Goal: Task Accomplishment & Management: Manage account settings

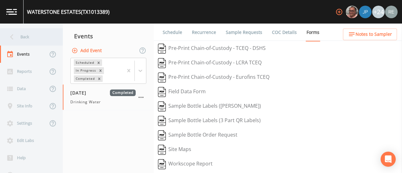
scroll to position [37, 0]
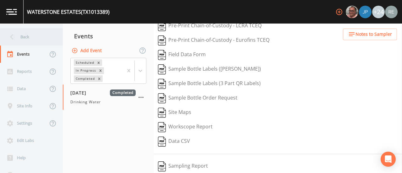
click at [24, 34] on div "Back" at bounding box center [28, 36] width 57 height 17
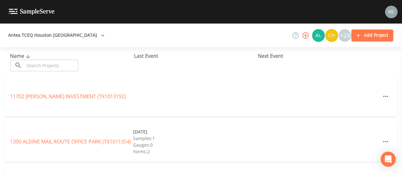
click at [40, 62] on input "text" at bounding box center [52, 66] width 54 height 12
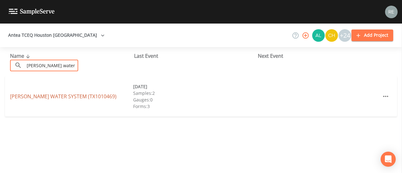
type input "[PERSON_NAME] water"
click at [40, 97] on link "[PERSON_NAME] WATER SYSTEM (TX1010469)" at bounding box center [63, 96] width 107 height 7
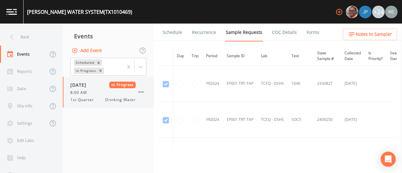
click at [76, 92] on span "8:00 AM" at bounding box center [80, 93] width 20 height 6
click at [171, 34] on link "Schedule" at bounding box center [172, 33] width 21 height 18
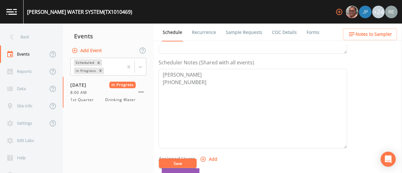
scroll to position [161, 0]
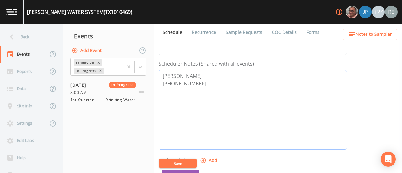
drag, startPoint x: 197, startPoint y: 84, endPoint x: 162, endPoint y: 72, distance: 37.6
click at [162, 72] on textarea "[PERSON_NAME] [PHONE_NUMBER]" at bounding box center [253, 110] width 189 height 80
click at [21, 37] on div "Back" at bounding box center [28, 36] width 57 height 17
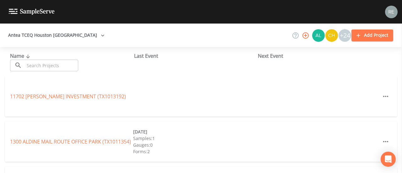
click at [36, 62] on input "text" at bounding box center [52, 66] width 54 height 12
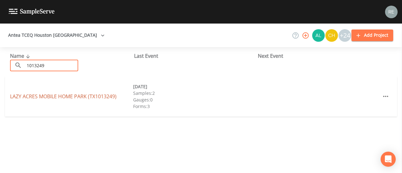
type input "1013249"
click at [39, 98] on link "LAZY ACRES [GEOGRAPHIC_DATA] (TX1013249)" at bounding box center [63, 96] width 107 height 7
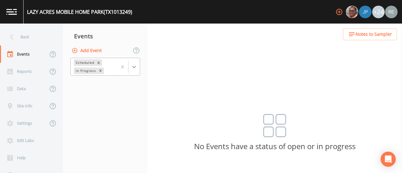
click at [133, 66] on icon at bounding box center [134, 67] width 6 height 6
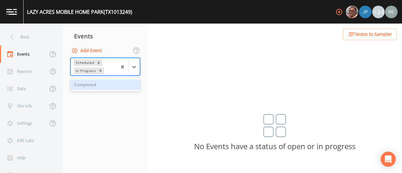
click at [116, 84] on div "Completed" at bounding box center [105, 85] width 70 height 11
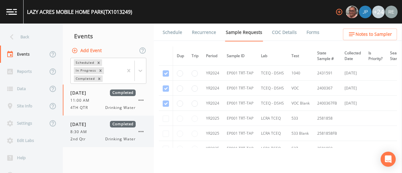
click at [91, 126] on span "[DATE]" at bounding box center [80, 124] width 20 height 7
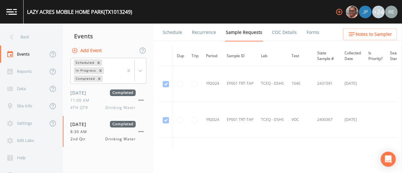
click at [175, 29] on link "Schedule" at bounding box center [172, 33] width 21 height 18
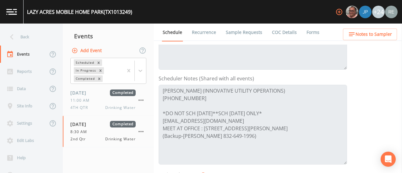
scroll to position [146, 0]
click at [10, 39] on icon at bounding box center [11, 36] width 11 height 11
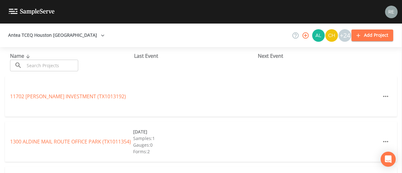
click at [45, 60] on input "text" at bounding box center [52, 66] width 54 height 12
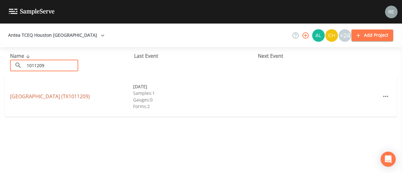
type input "1011209"
click at [49, 95] on link "[GEOGRAPHIC_DATA] (TX1011209)" at bounding box center [50, 96] width 80 height 7
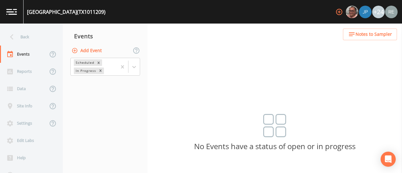
drag, startPoint x: 114, startPoint y: 11, endPoint x: 27, endPoint y: 15, distance: 87.5
click at [27, 15] on div "[GEOGRAPHIC_DATA] (TX1011209)" at bounding box center [66, 12] width 79 height 8
copy div "[GEOGRAPHIC_DATA]"
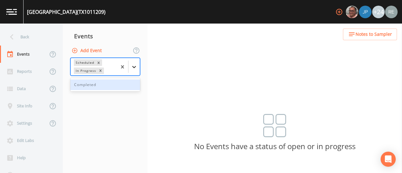
click at [132, 68] on icon at bounding box center [134, 67] width 6 height 6
click at [119, 82] on div "Completed" at bounding box center [105, 85] width 70 height 11
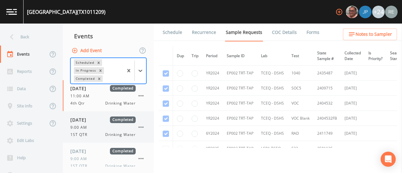
scroll to position [38, 0]
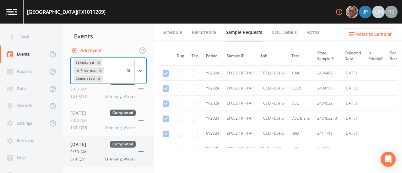
click at [97, 151] on div "9:30 AM" at bounding box center [102, 152] width 65 height 6
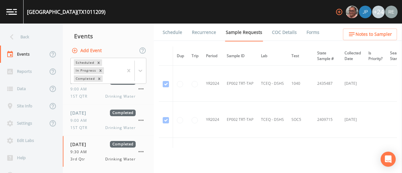
click at [178, 33] on link "Schedule" at bounding box center [172, 33] width 21 height 18
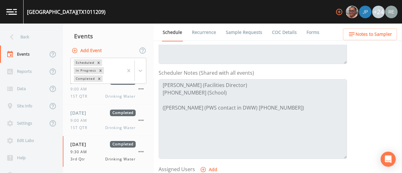
scroll to position [152, 0]
click at [13, 34] on icon at bounding box center [11, 36] width 11 height 11
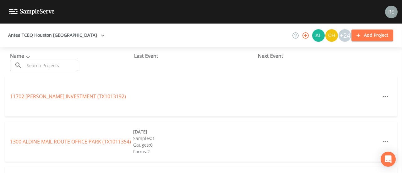
click at [32, 65] on input "text" at bounding box center [52, 66] width 54 height 12
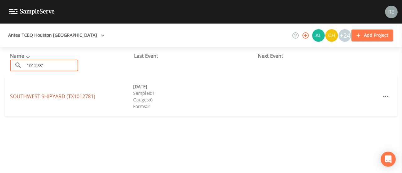
type input "1012781"
click at [37, 98] on link "SOUTHWEST SHIPYARD (TX1012781)" at bounding box center [52, 96] width 85 height 7
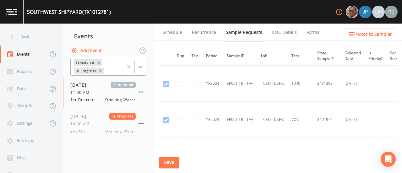
click at [141, 66] on icon at bounding box center [140, 67] width 6 height 6
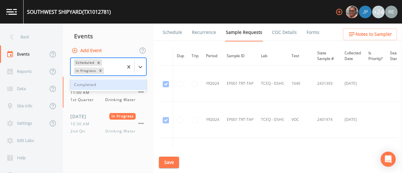
click at [107, 83] on div "Completed" at bounding box center [108, 85] width 76 height 11
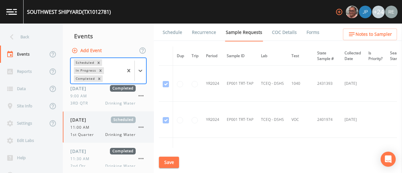
scroll to position [38, 0]
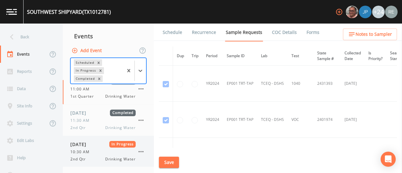
click at [91, 151] on span "10:30 AM" at bounding box center [81, 152] width 23 height 6
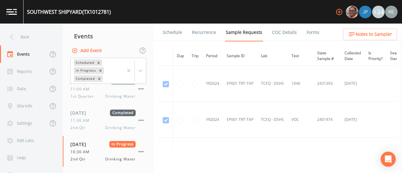
click at [177, 36] on link "Schedule" at bounding box center [172, 33] width 21 height 18
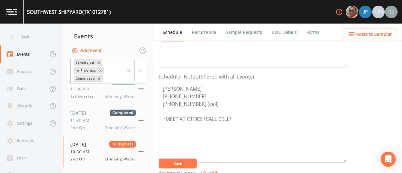
scroll to position [148, 0]
drag, startPoint x: 197, startPoint y: 103, endPoint x: 166, endPoint y: 103, distance: 31.1
click at [166, 103] on textarea "[PERSON_NAME] [PHONE_NUMBER] [PHONE_NUMBER] (cell) *MEET AT OFFICE*CALL CELL*" at bounding box center [253, 122] width 189 height 80
click at [81, 11] on div "SOUTHWEST SHIPYARD (TX1012781)" at bounding box center [69, 12] width 84 height 8
click at [33, 35] on div "Back" at bounding box center [28, 36] width 57 height 17
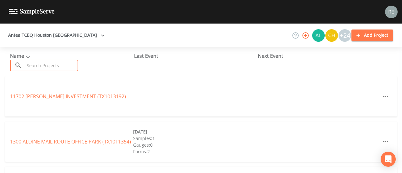
click at [41, 64] on input "text" at bounding box center [52, 66] width 54 height 12
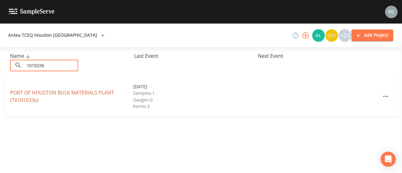
type input "1010336"
click at [45, 92] on link "PORT OF HOUSTON BULK MATERIALS PLANT (TX1010336)" at bounding box center [62, 96] width 104 height 14
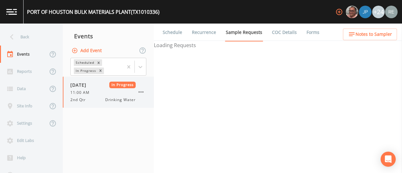
click at [87, 95] on span "11:00 AM" at bounding box center [81, 93] width 23 height 6
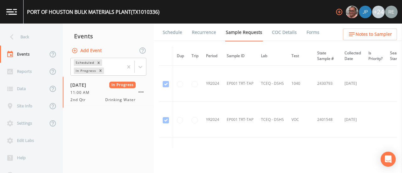
click at [171, 32] on link "Schedule" at bounding box center [172, 33] width 21 height 18
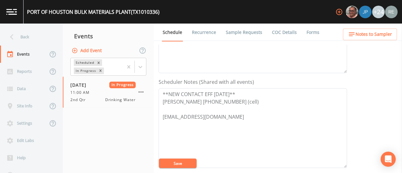
scroll to position [142, 0]
drag, startPoint x: 241, startPoint y: 115, endPoint x: 163, endPoint y: 114, distance: 78.0
click at [163, 114] on textarea "**NEW CONTACT EFF [DATE]** [PERSON_NAME] [PHONE_NUMBER] (cell) [EMAIL_ADDRESS][…" at bounding box center [253, 129] width 189 height 80
click at [29, 38] on div "Back" at bounding box center [28, 36] width 57 height 17
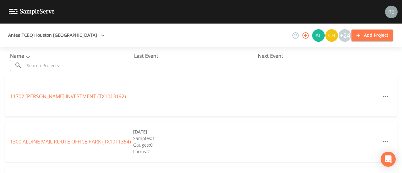
click at [41, 66] on input "text" at bounding box center [52, 66] width 54 height 12
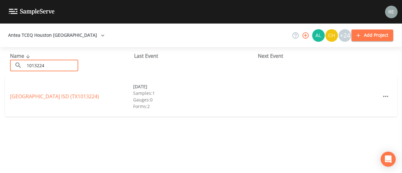
type input "1013224"
click at [41, 97] on link "[GEOGRAPHIC_DATA] ISD (TX1013224)" at bounding box center [54, 96] width 89 height 7
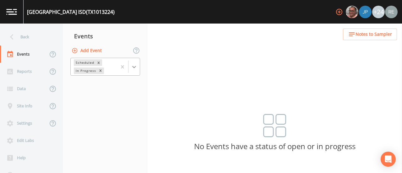
click at [131, 69] on icon at bounding box center [134, 67] width 6 height 6
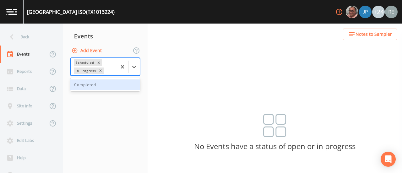
click at [115, 85] on div "Completed" at bounding box center [105, 85] width 70 height 11
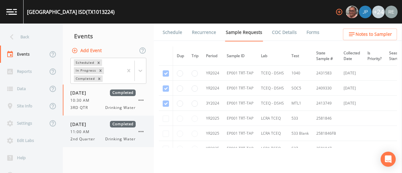
click at [91, 127] on span "[DATE]" at bounding box center [80, 124] width 20 height 7
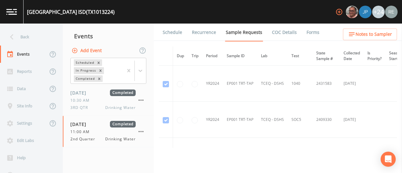
click at [170, 35] on link "Schedule" at bounding box center [172, 33] width 21 height 18
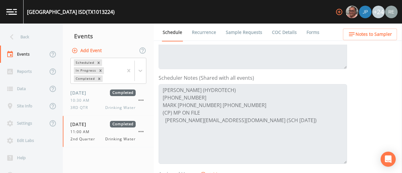
scroll to position [159, 0]
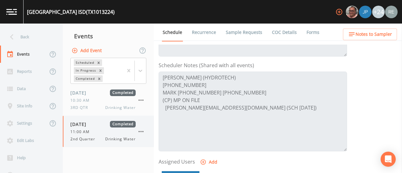
click at [95, 134] on div "11:00 AM" at bounding box center [102, 132] width 65 height 6
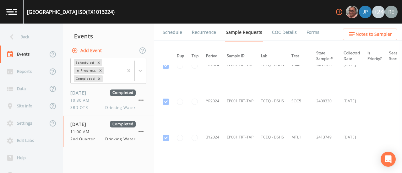
scroll to position [10, 0]
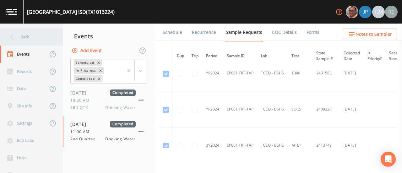
click at [36, 34] on div "Back" at bounding box center [28, 36] width 57 height 17
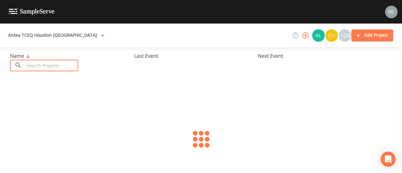
click at [40, 63] on input "text" at bounding box center [52, 66] width 54 height 12
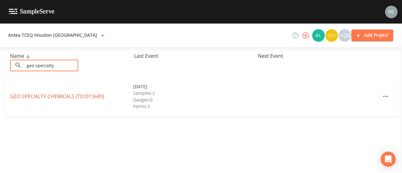
type input "geo specialty"
click at [45, 93] on link "GEO SPECIALTY CHEMICALS (TX1013689)" at bounding box center [57, 96] width 94 height 7
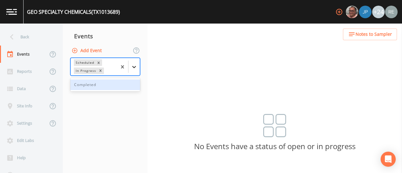
click at [135, 69] on icon at bounding box center [134, 67] width 6 height 6
click at [100, 85] on div "Completed" at bounding box center [105, 85] width 70 height 11
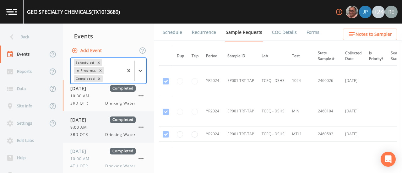
scroll to position [70, 0]
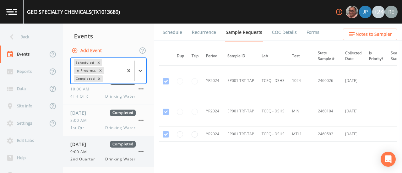
click at [87, 142] on span "[DATE]" at bounding box center [80, 144] width 20 height 7
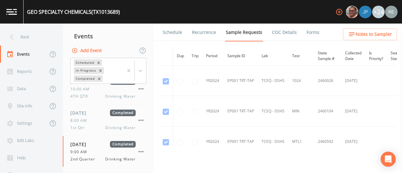
click at [175, 34] on link "Schedule" at bounding box center [172, 33] width 21 height 18
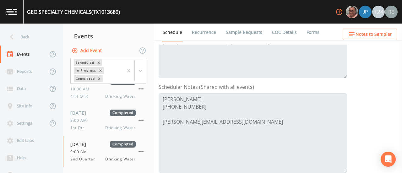
scroll to position [146, 0]
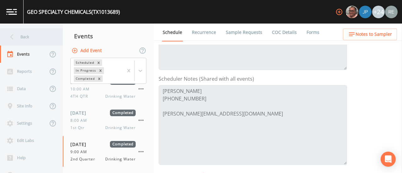
click at [14, 37] on icon at bounding box center [11, 36] width 11 height 11
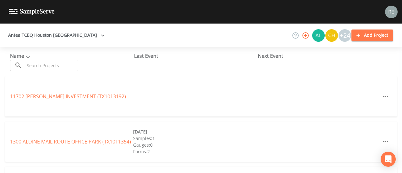
click at [37, 63] on input "text" at bounding box center [52, 66] width 54 height 12
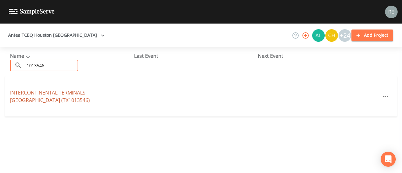
type input "1013546"
click at [42, 92] on link "[GEOGRAPHIC_DATA])" at bounding box center [50, 96] width 80 height 14
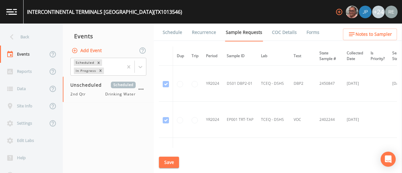
click at [167, 30] on link "Schedule" at bounding box center [172, 33] width 21 height 18
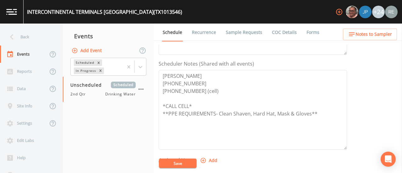
scroll to position [161, 0]
drag, startPoint x: 193, startPoint y: 90, endPoint x: 163, endPoint y: 93, distance: 30.6
click at [163, 93] on textarea "[PERSON_NAME] [PHONE_NUMBER] [PHONE_NUMBER] (cell) *CALL CELL* **PPE REQUIREMEN…" at bounding box center [253, 110] width 189 height 80
click at [34, 36] on div "Back" at bounding box center [28, 36] width 57 height 17
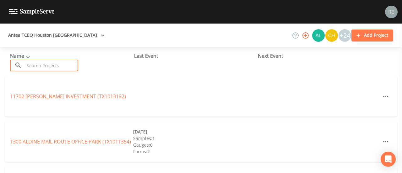
click at [35, 64] on input "text" at bounding box center [52, 66] width 54 height 12
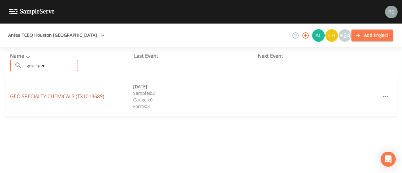
type input "geo spec"
click at [41, 100] on link "GEO SPECIALTY CHEMICALS (TX1013689)" at bounding box center [57, 96] width 94 height 7
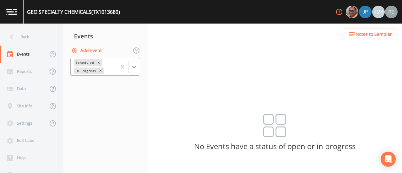
click at [135, 66] on icon at bounding box center [134, 67] width 6 height 6
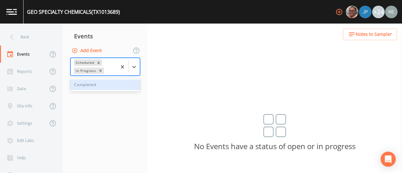
click at [102, 84] on div "Completed" at bounding box center [105, 85] width 70 height 11
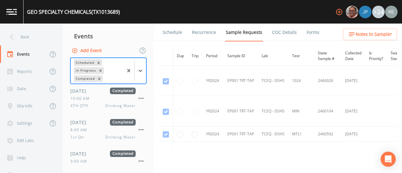
scroll to position [70, 0]
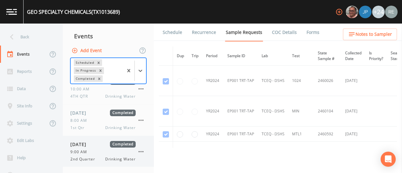
click at [91, 144] on span "[DATE]" at bounding box center [80, 144] width 20 height 7
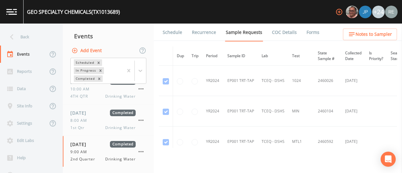
click at [176, 35] on link "Schedule" at bounding box center [172, 33] width 21 height 18
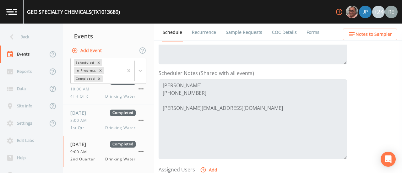
scroll to position [153, 0]
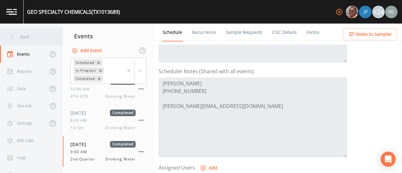
click at [29, 38] on div "Back" at bounding box center [28, 36] width 57 height 17
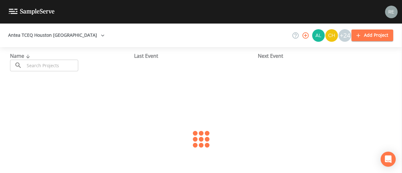
click at [43, 67] on input "text" at bounding box center [52, 66] width 54 height 12
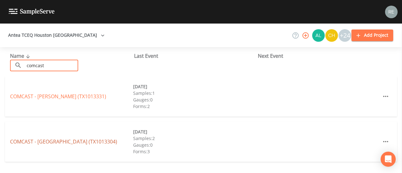
type input "comcast"
click at [69, 142] on link "COMCAST - [GEOGRAPHIC_DATA] (TX1013304)" at bounding box center [63, 141] width 107 height 7
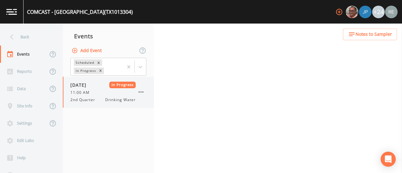
click at [85, 90] on span "11:00 AM" at bounding box center [81, 93] width 23 height 6
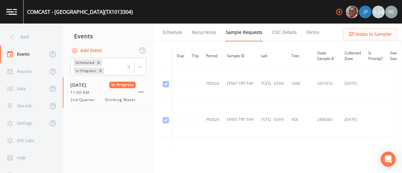
click at [169, 30] on link "Schedule" at bounding box center [172, 33] width 21 height 18
